Goal: Task Accomplishment & Management: Complete application form

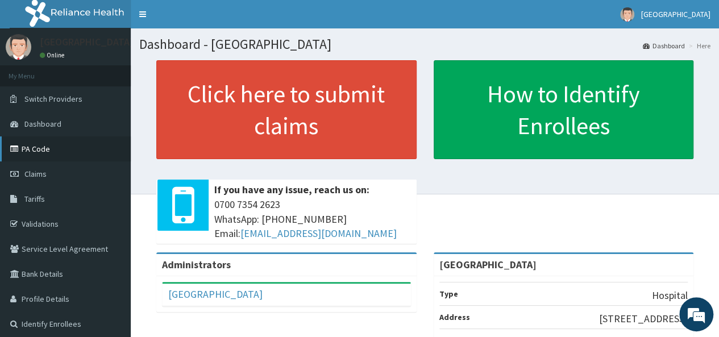
click at [57, 140] on link "PA Code" at bounding box center [65, 148] width 131 height 25
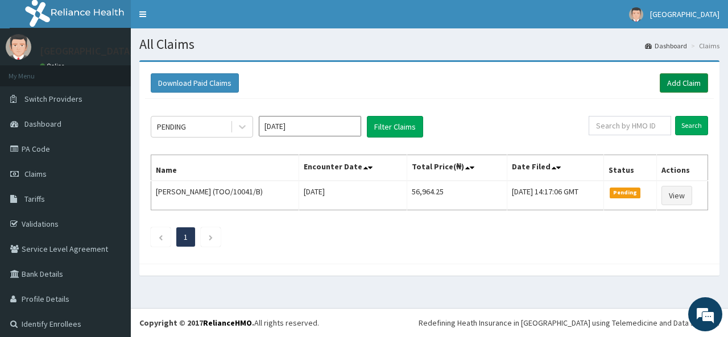
click at [676, 76] on link "Add Claim" at bounding box center [683, 82] width 48 height 19
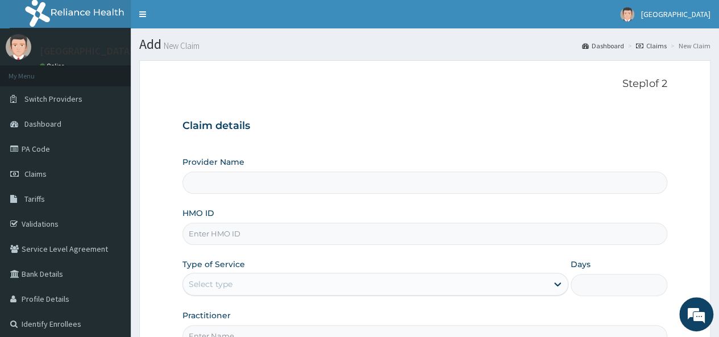
click at [376, 173] on input "Provider Name" at bounding box center [424, 183] width 485 height 22
type input "[GEOGRAPHIC_DATA]"
click at [293, 234] on input "HMO ID" at bounding box center [424, 234] width 485 height 22
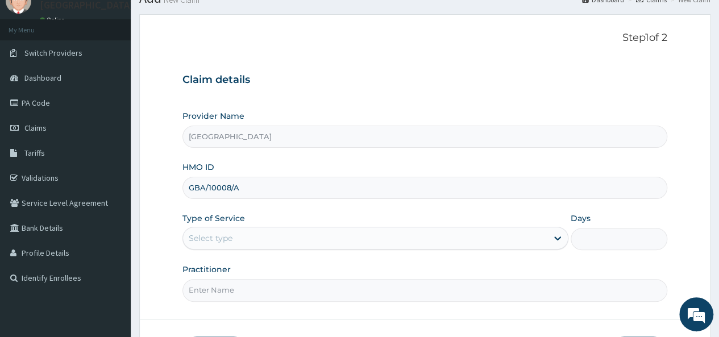
scroll to position [49, 0]
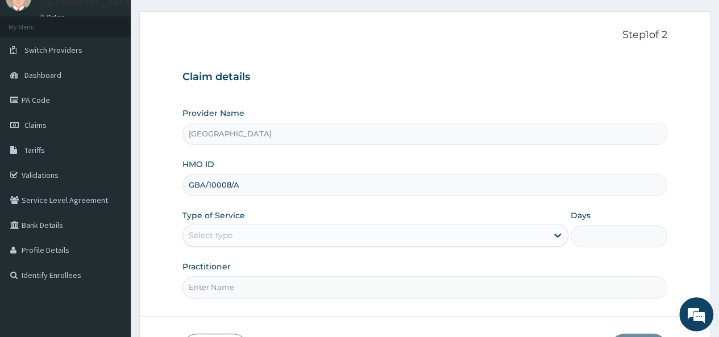
type input "GBA/10008/A"
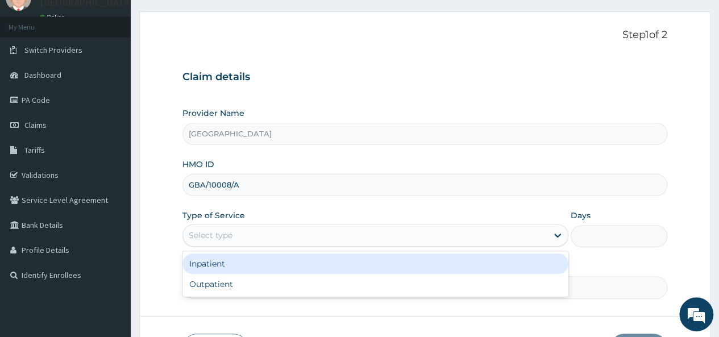
click at [539, 234] on div "Select type" at bounding box center [365, 235] width 364 height 18
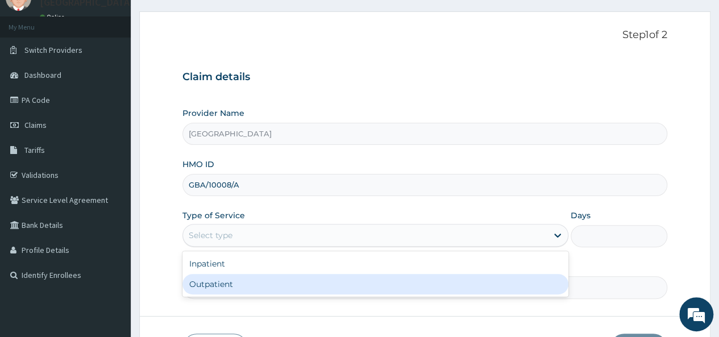
click at [448, 286] on div "Outpatient" at bounding box center [375, 284] width 386 height 20
type input "1"
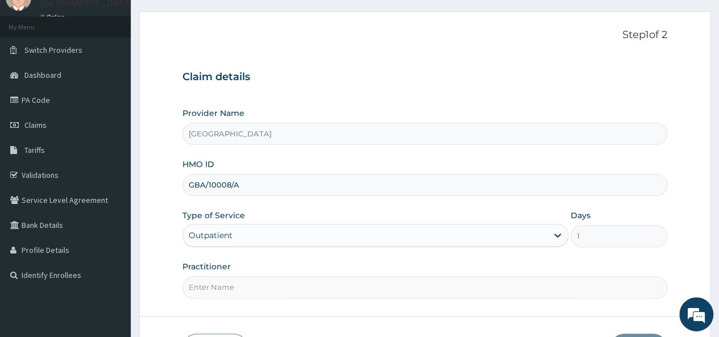
click at [263, 286] on input "Practitioner" at bounding box center [424, 287] width 485 height 22
type input "Dr. Sylvester"
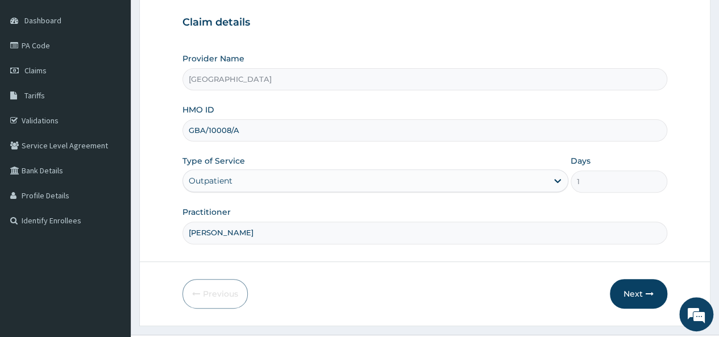
scroll to position [127, 0]
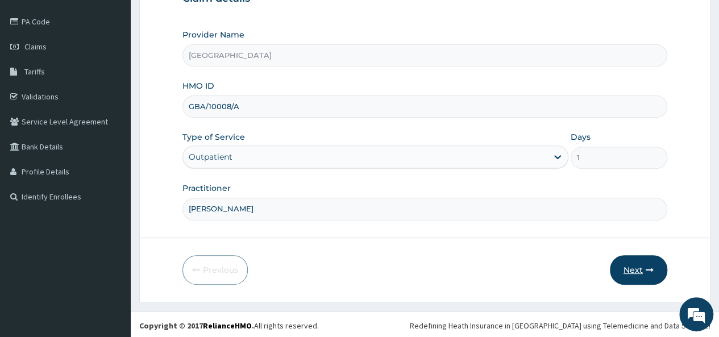
click at [627, 263] on button "Next" at bounding box center [638, 270] width 57 height 30
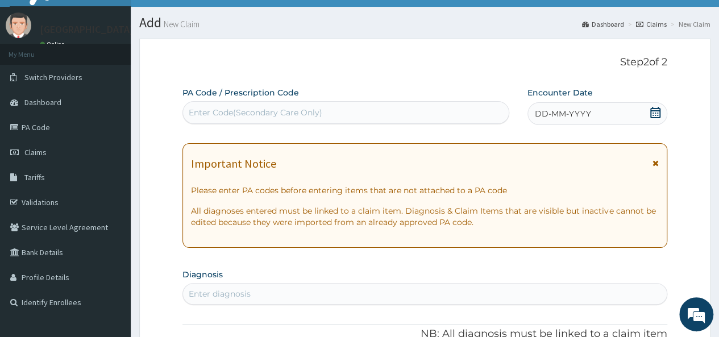
scroll to position [20, 0]
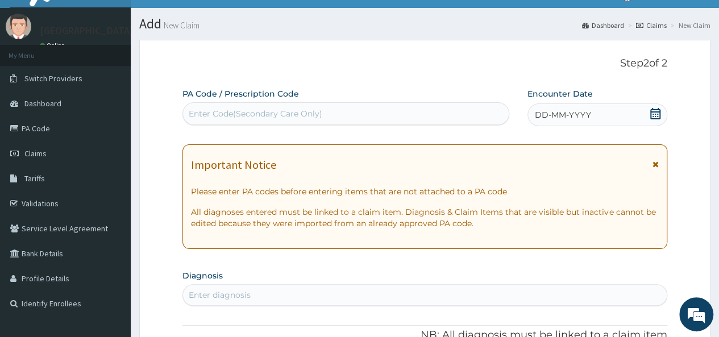
click at [580, 115] on span "DD-MM-YYYY" at bounding box center [563, 114] width 56 height 11
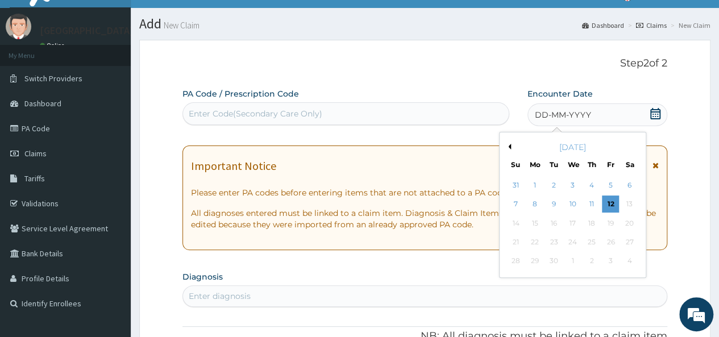
click at [580, 115] on span "DD-MM-YYYY" at bounding box center [563, 114] width 56 height 11
click at [610, 197] on div "12" at bounding box center [610, 204] width 17 height 17
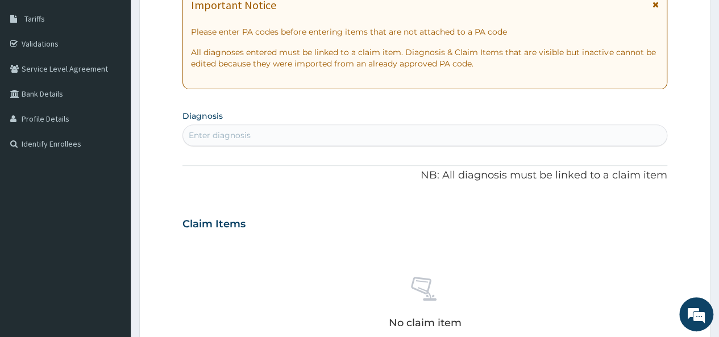
scroll to position [209, 0]
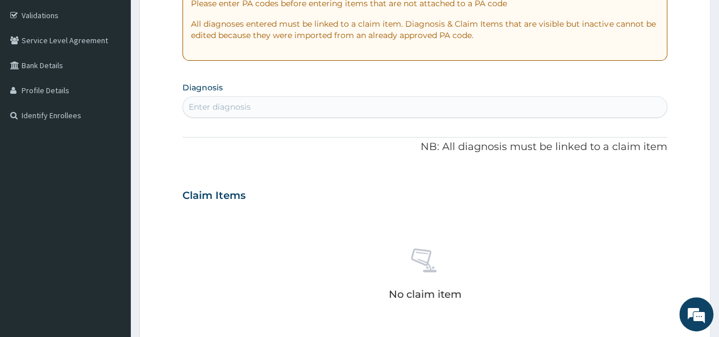
click at [639, 101] on div "Enter diagnosis" at bounding box center [425, 107] width 484 height 18
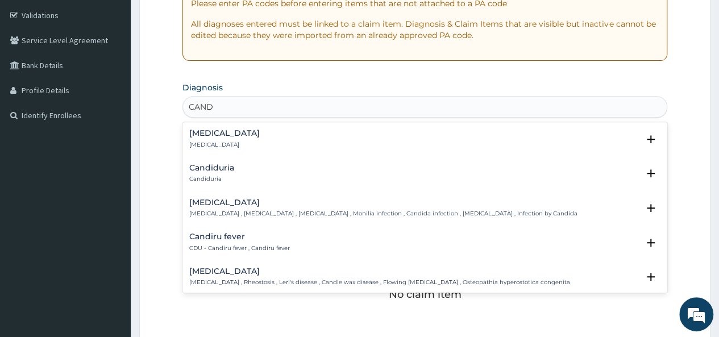
type input "CANDI"
click at [267, 203] on h4 "Candidiasis" at bounding box center [383, 202] width 388 height 9
click at [229, 209] on div "Candidiasis Candidiasis , Moniliasis , Candidosis , Monilia infection , Candida…" at bounding box center [383, 208] width 388 height 20
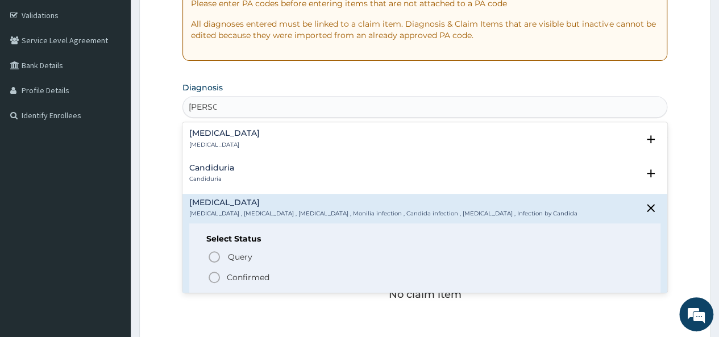
click at [212, 277] on icon "status option filled" at bounding box center [214, 278] width 14 height 14
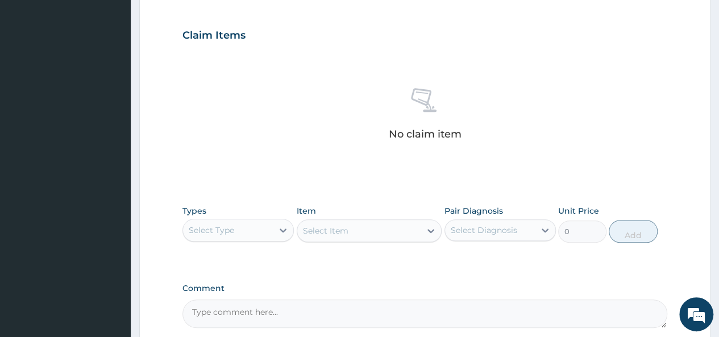
scroll to position [380, 0]
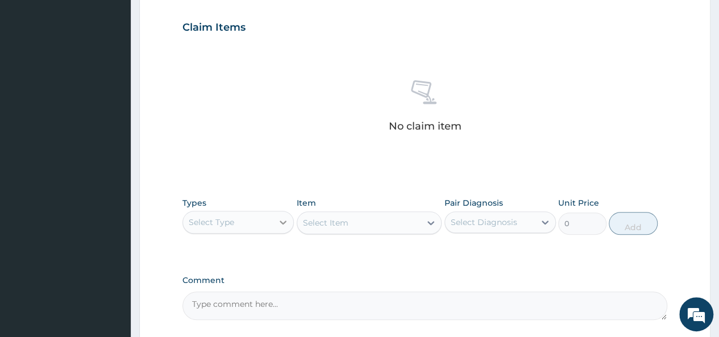
click at [276, 217] on div at bounding box center [283, 222] width 20 height 20
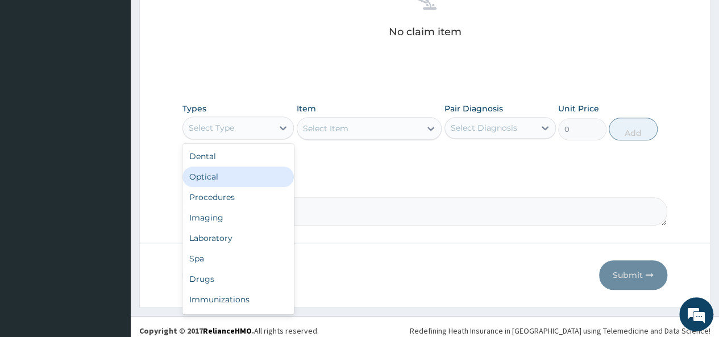
scroll to position [476, 0]
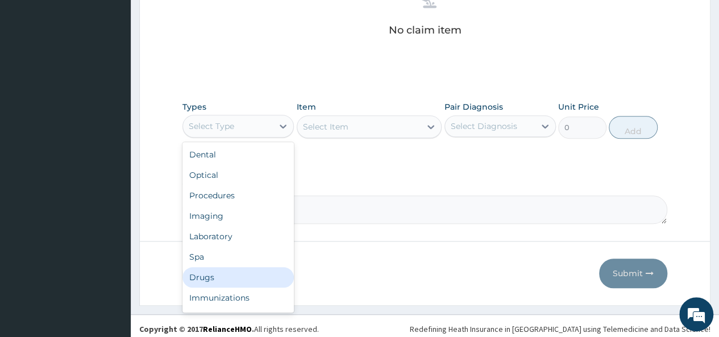
click at [230, 276] on div "Drugs" at bounding box center [237, 277] width 111 height 20
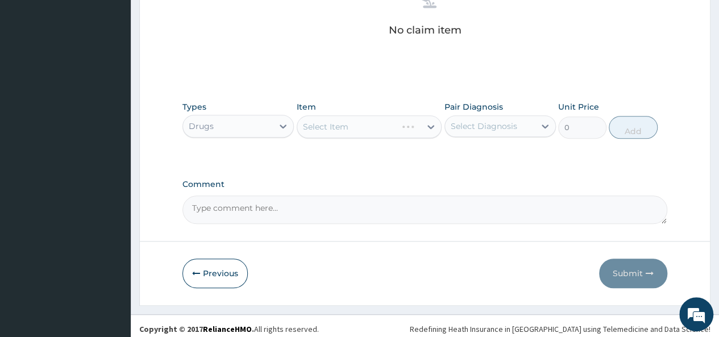
click at [425, 123] on div "Select Item" at bounding box center [370, 126] width 146 height 23
click at [425, 123] on icon at bounding box center [430, 126] width 11 height 11
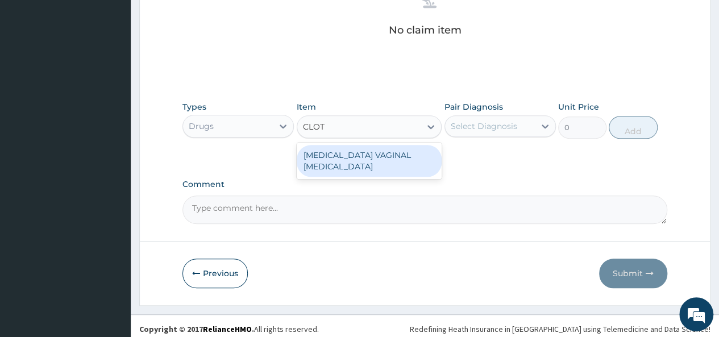
type input "CLOTR"
click at [355, 152] on div "CLOTRIMAZOLE VAGINAL PESSARY" at bounding box center [370, 161] width 146 height 32
type input "591.25"
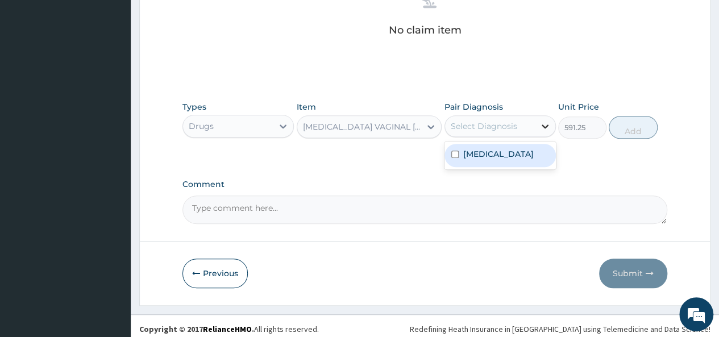
click at [546, 127] on icon at bounding box center [544, 125] width 11 height 11
click at [450, 156] on div "Candidiasis" at bounding box center [499, 155] width 111 height 23
checkbox input "true"
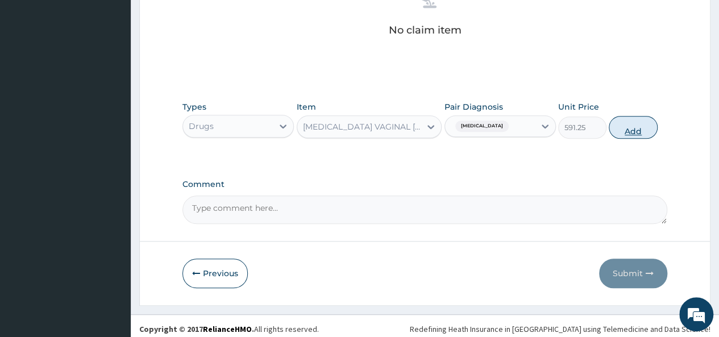
click at [634, 123] on button "Add" at bounding box center [633, 127] width 48 height 23
type input "0"
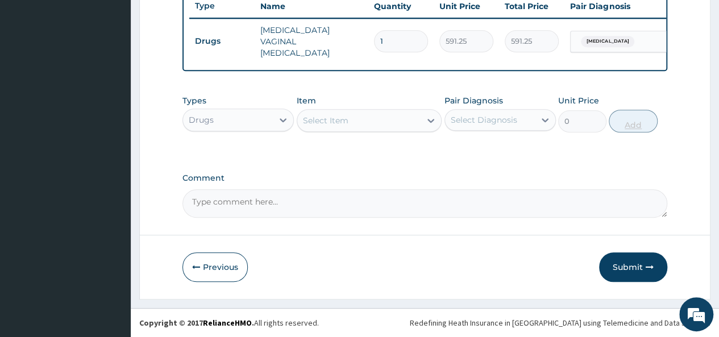
scroll to position [435, 0]
type input "0.00"
type input "6"
type input "3547.50"
type input "6"
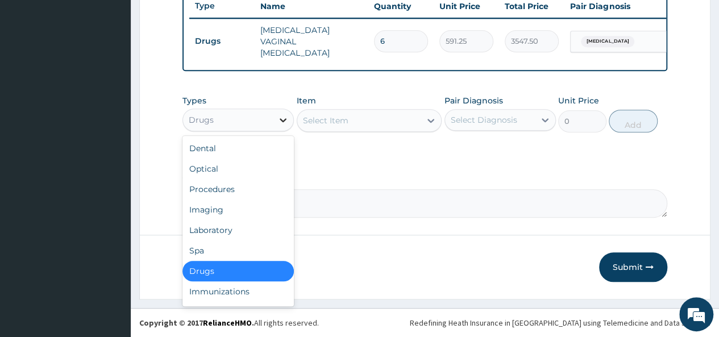
click at [276, 122] on div at bounding box center [283, 120] width 20 height 20
click at [283, 124] on icon at bounding box center [282, 119] width 11 height 11
click at [239, 194] on div "Procedures" at bounding box center [237, 189] width 111 height 20
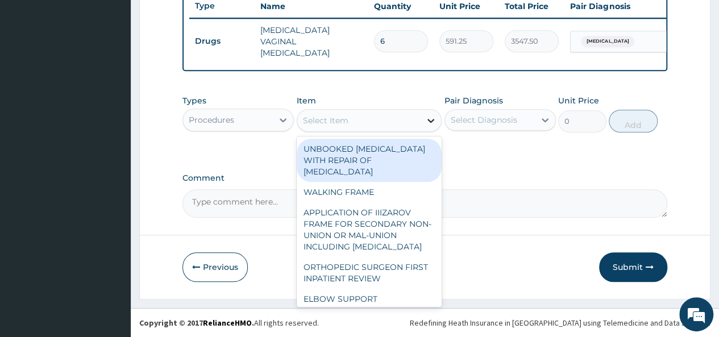
click at [424, 125] on div at bounding box center [431, 120] width 20 height 20
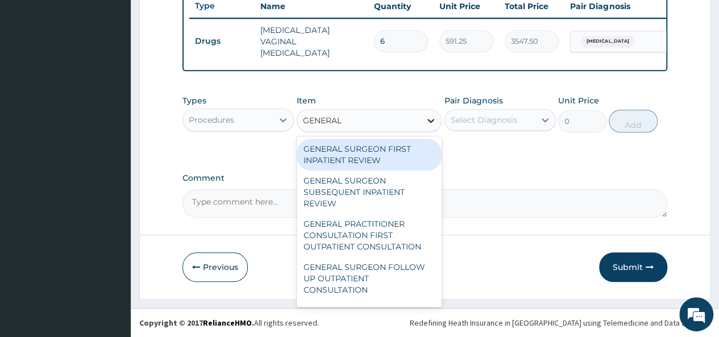
type input "GENERAL"
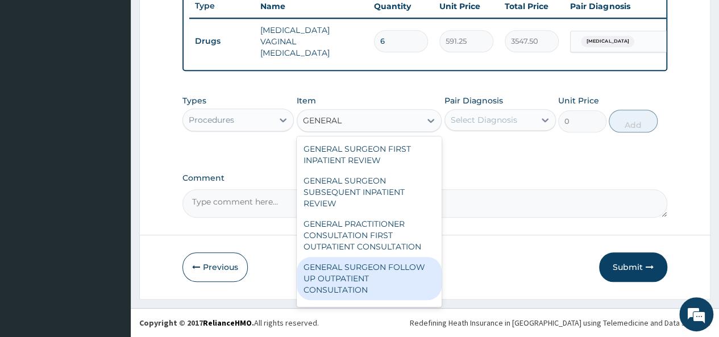
click at [339, 267] on div "GENERAL SURGEON FOLLOW UP OUTPATIENT CONSULTATION" at bounding box center [370, 278] width 146 height 43
type input "10750"
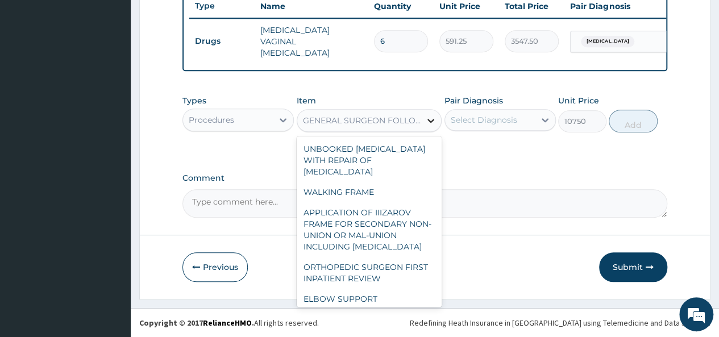
click at [421, 121] on div at bounding box center [431, 120] width 20 height 20
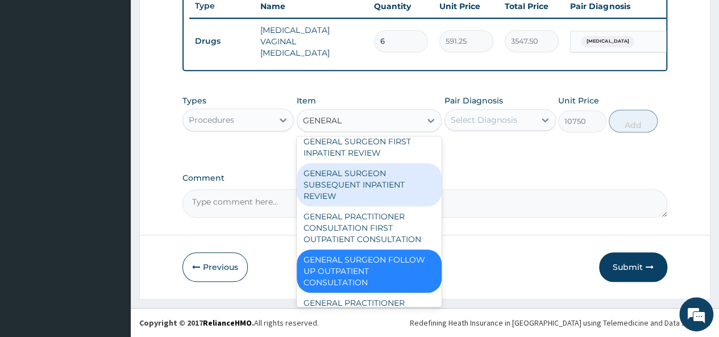
scroll to position [0, 0]
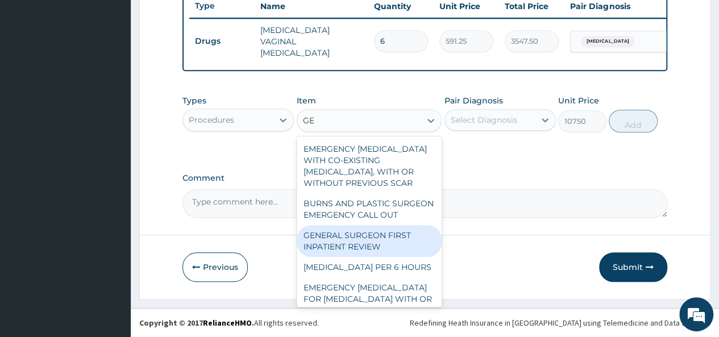
type input "G"
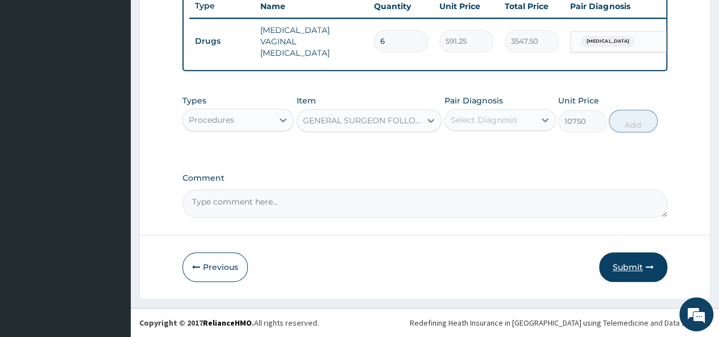
click at [626, 263] on button "Submit" at bounding box center [633, 267] width 68 height 30
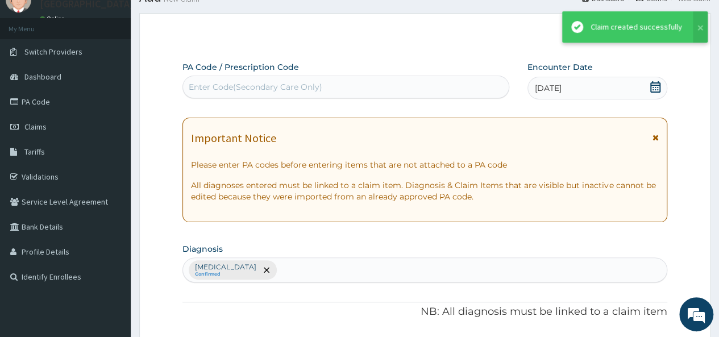
scroll to position [435, 0]
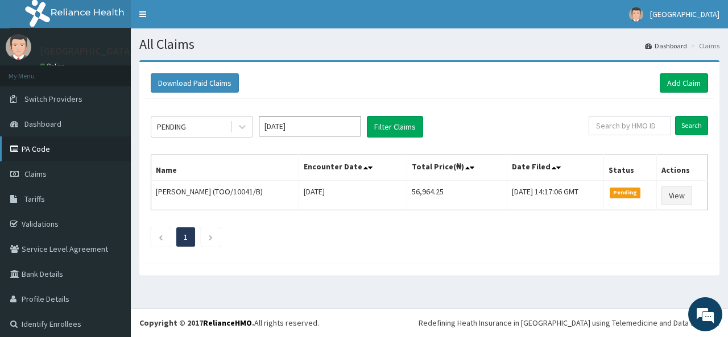
click at [86, 150] on link "PA Code" at bounding box center [65, 148] width 131 height 25
click at [671, 78] on link "Add Claim" at bounding box center [683, 82] width 48 height 19
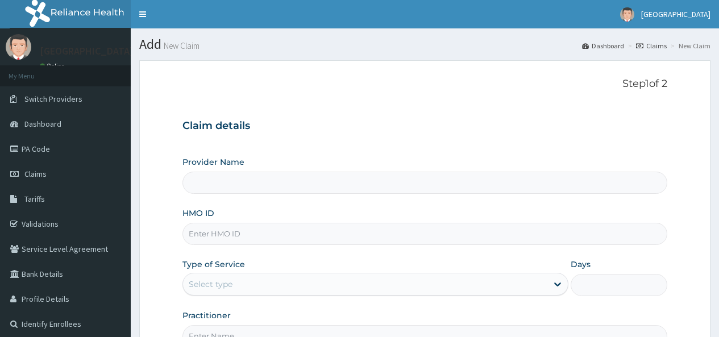
click at [349, 173] on input "Provider Name" at bounding box center [424, 183] width 485 height 22
type input "[GEOGRAPHIC_DATA]"
click at [227, 228] on input "HMO ID" at bounding box center [424, 234] width 485 height 22
click at [49, 144] on link "PA Code" at bounding box center [65, 148] width 131 height 25
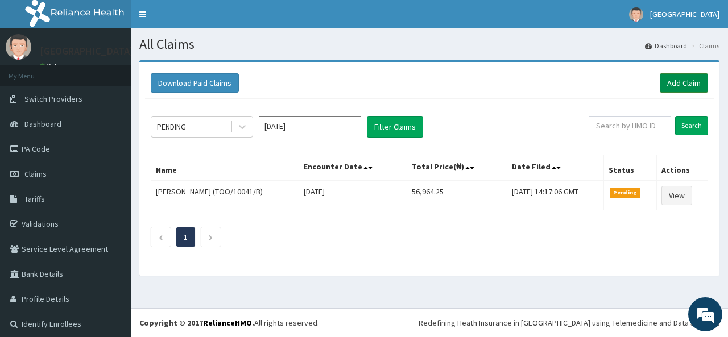
click at [672, 81] on link "Add Claim" at bounding box center [683, 82] width 48 height 19
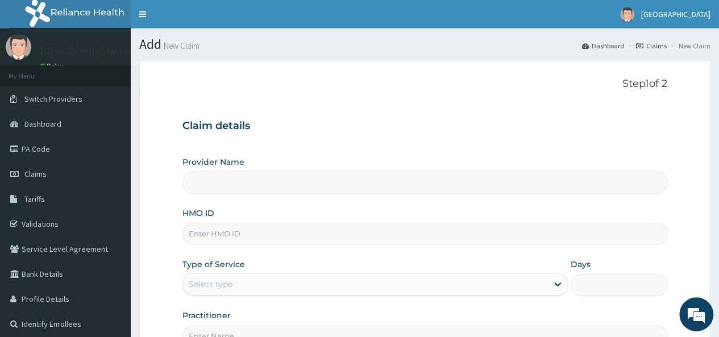
type input "[GEOGRAPHIC_DATA]"
click at [234, 183] on input "[GEOGRAPHIC_DATA]" at bounding box center [424, 183] width 485 height 22
click at [249, 238] on input "HMO ID" at bounding box center [424, 234] width 485 height 22
type input "LTR/10087/B"
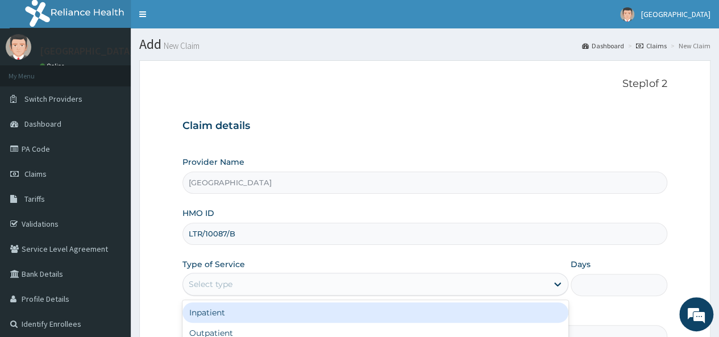
click at [219, 280] on div "Select type" at bounding box center [211, 283] width 44 height 11
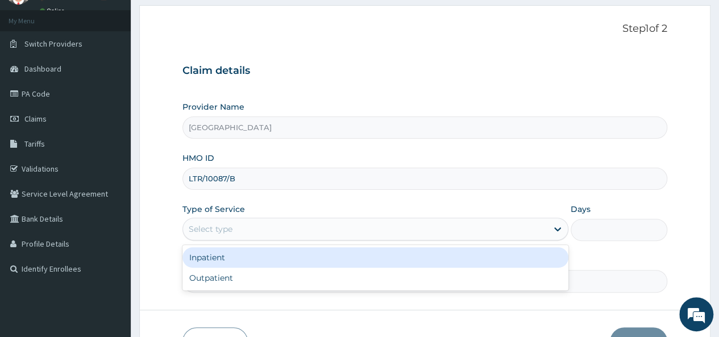
scroll to position [61, 0]
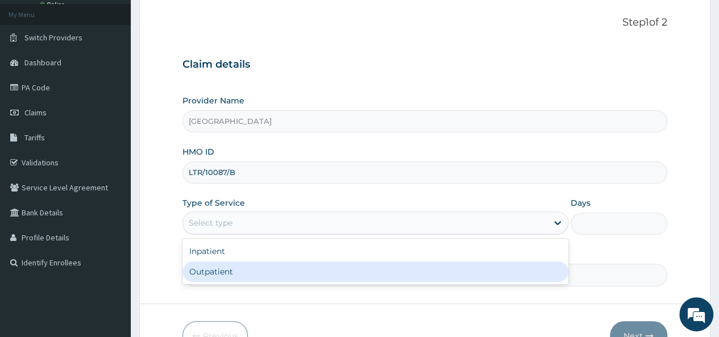
click at [518, 278] on div "Outpatient" at bounding box center [375, 271] width 386 height 20
type input "1"
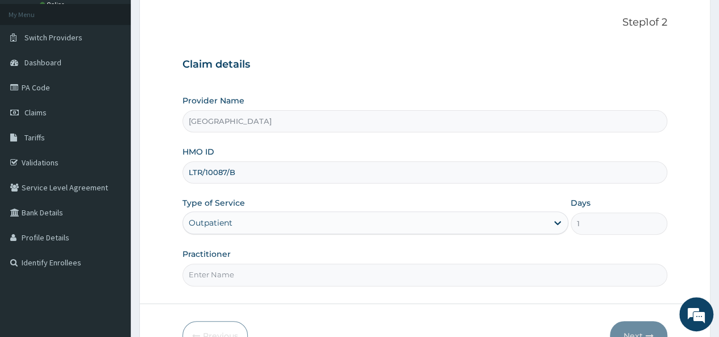
click at [411, 280] on input "Practitioner" at bounding box center [424, 275] width 485 height 22
type input "Dr. Sylvester"
click at [629, 331] on button "Next" at bounding box center [638, 336] width 57 height 30
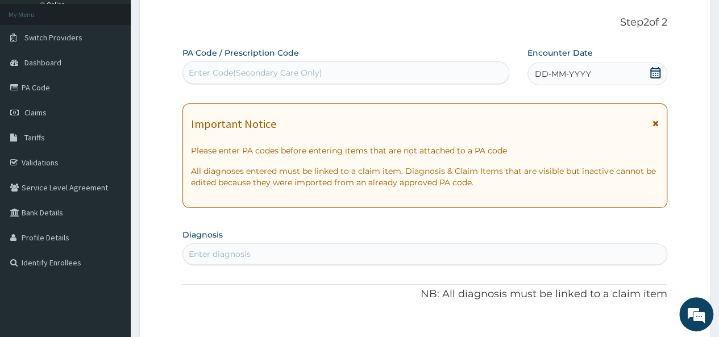
click at [455, 71] on div "Enter Code(Secondary Care Only)" at bounding box center [345, 73] width 325 height 18
paste input "PA/F964C0"
type input "PA/F964C0"
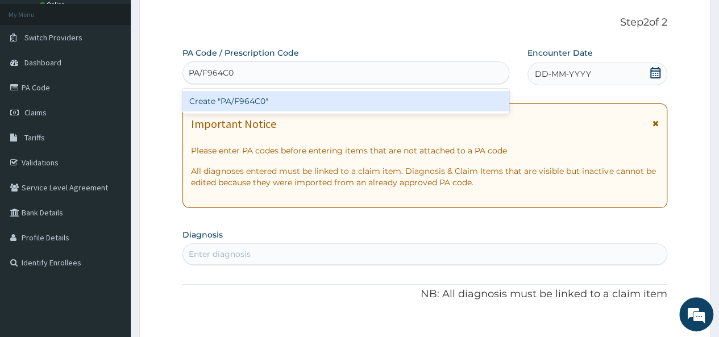
click at [422, 93] on div "Create "PA/F964C0"" at bounding box center [345, 101] width 326 height 20
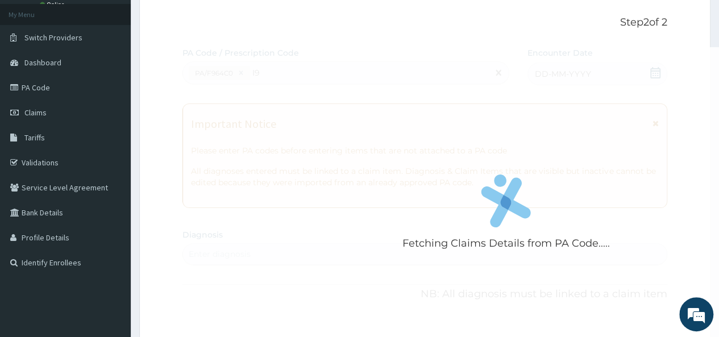
type input "I9"
click at [45, 135] on link "Tariffs" at bounding box center [65, 137] width 131 height 25
